Goal: Entertainment & Leisure: Consume media (video, audio)

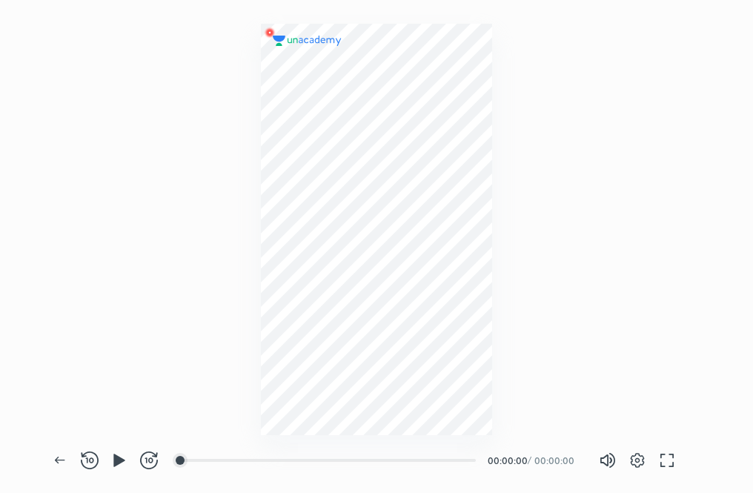
scroll to position [493, 753]
drag, startPoint x: 534, startPoint y: 466, endPoint x: 584, endPoint y: 463, distance: 49.7
click at [584, 463] on div "Back REWIND (J) PLAY (K) FORWARD (L) 00:00 00:00:00 / 00:16:51 Volume (M) 100% …" at bounding box center [378, 460] width 667 height 65
click at [507, 377] on div at bounding box center [376, 217] width 753 height 435
click at [117, 465] on icon "button" at bounding box center [118, 460] width 11 height 13
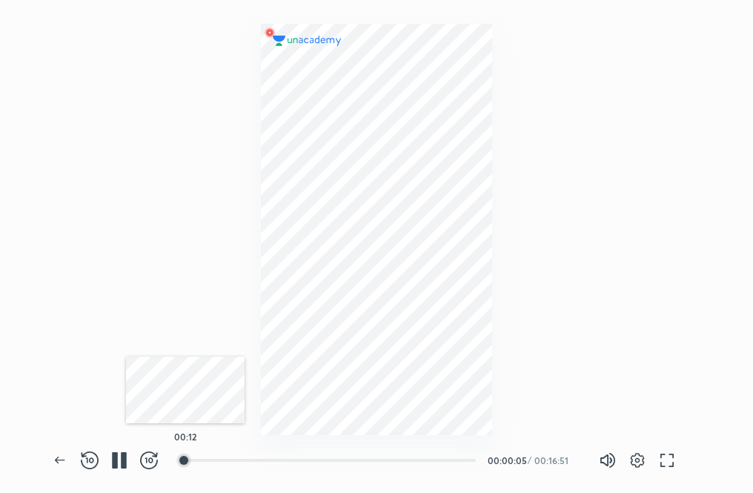
drag, startPoint x: 182, startPoint y: 465, endPoint x: 199, endPoint y: 466, distance: 16.4
click at [199, 466] on div "00:12" at bounding box center [329, 460] width 294 height 15
click at [191, 460] on div at bounding box center [190, 461] width 12 height 12
click at [250, 462] on div at bounding box center [248, 461] width 12 height 12
drag, startPoint x: 262, startPoint y: 457, endPoint x: 285, endPoint y: 460, distance: 23.1
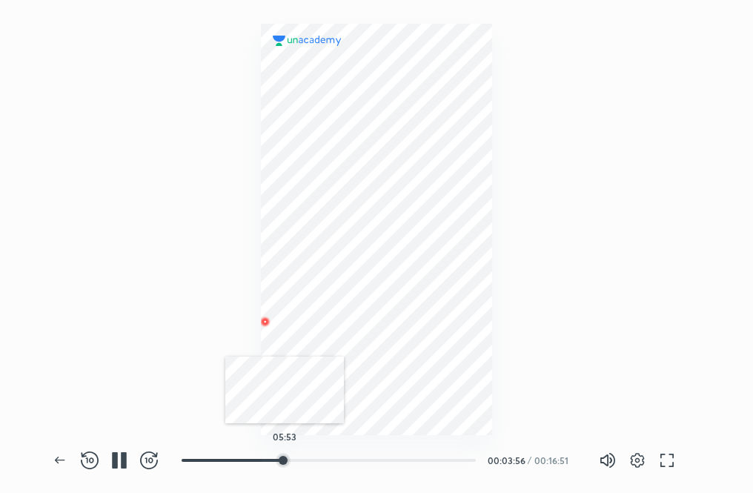
click at [285, 460] on div at bounding box center [283, 461] width 12 height 12
drag, startPoint x: 291, startPoint y: 463, endPoint x: 306, endPoint y: 463, distance: 14.8
click at [301, 463] on div at bounding box center [295, 461] width 12 height 12
drag, startPoint x: 306, startPoint y: 463, endPoint x: 330, endPoint y: 462, distance: 23.7
click at [311, 462] on div at bounding box center [306, 461] width 12 height 12
